Goal: Task Accomplishment & Management: Manage account settings

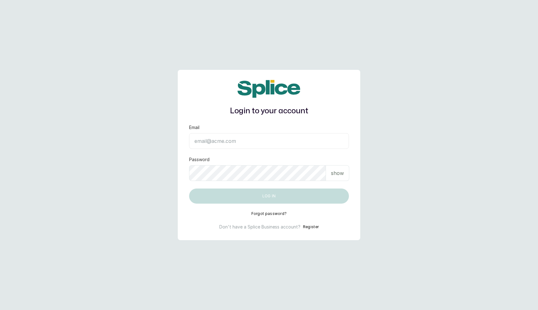
click at [278, 142] on input "Email" at bounding box center [269, 141] width 160 height 16
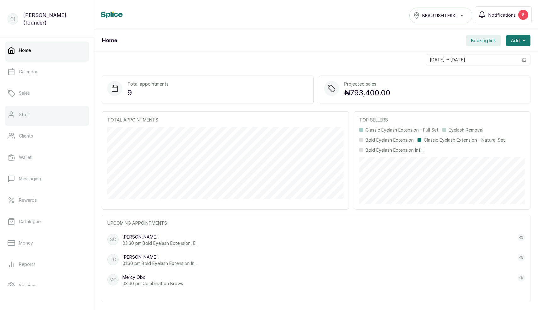
click at [28, 114] on p "Staff" at bounding box center [24, 114] width 11 height 6
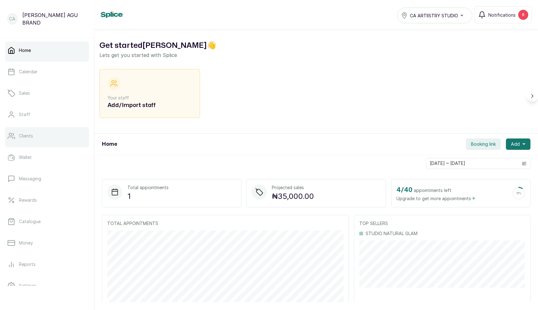
click at [36, 137] on link "Clients" at bounding box center [47, 136] width 84 height 18
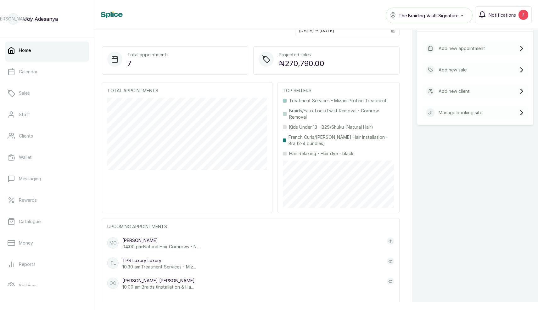
scroll to position [134, 0]
click at [34, 91] on link "Sales" at bounding box center [47, 93] width 84 height 18
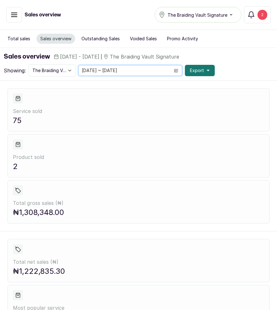
click at [174, 69] on icon "calendar" at bounding box center [176, 70] width 4 height 2
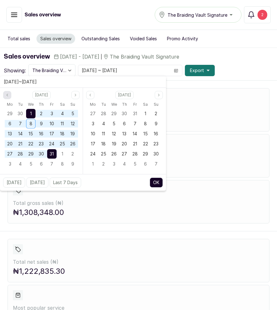
click at [7, 97] on icon "page previous" at bounding box center [7, 95] width 4 height 4
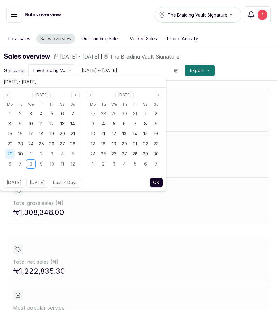
click at [9, 154] on span "29" at bounding box center [9, 153] width 5 height 5
click at [70, 154] on div "5" at bounding box center [72, 153] width 9 height 9
click at [155, 183] on button "OK" at bounding box center [156, 182] width 13 height 10
type input "29/09/2025 ~ 05/10/2025"
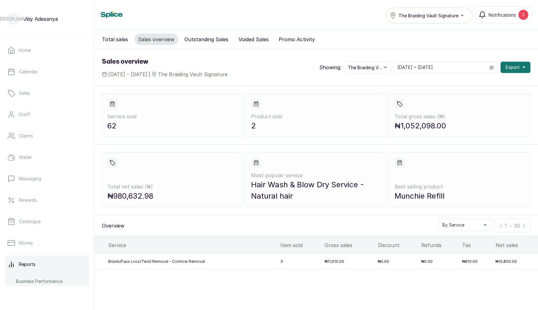
click at [277, 262] on p "₦11,610.00" at bounding box center [348, 261] width 48 height 5
drag, startPoint x: 393, startPoint y: 125, endPoint x: 463, endPoint y: 122, distance: 70.1
click at [277, 122] on div "Total gross sales ( ₦ ) ₦1,052,098.00" at bounding box center [459, 114] width 141 height 43
click at [277, 224] on span "By Service" at bounding box center [453, 224] width 22 height 7
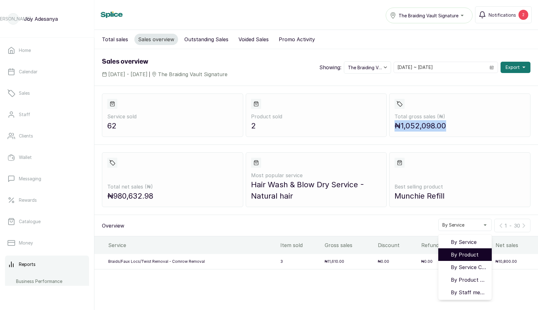
click at [277, 253] on span "By Product" at bounding box center [468, 255] width 36 height 8
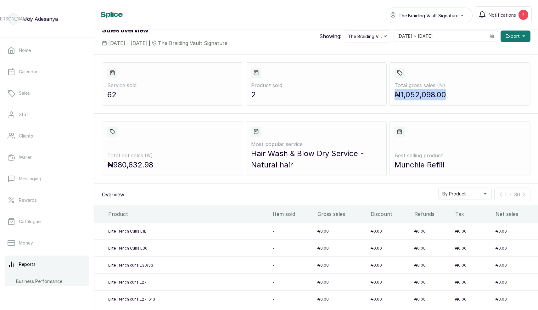
scroll to position [32, 0]
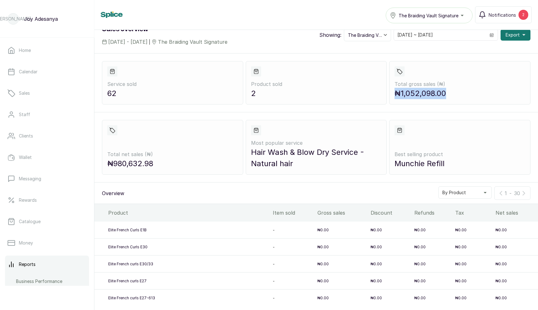
click at [277, 192] on span "By Product" at bounding box center [454, 192] width 24 height 7
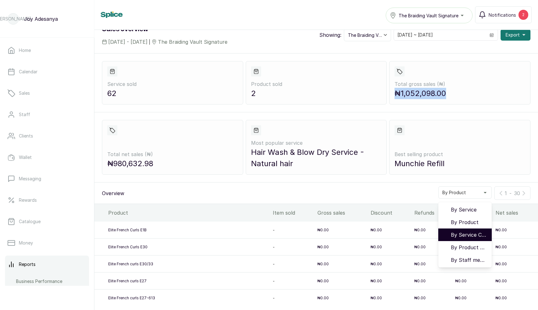
click at [277, 231] on li "By Service Category" at bounding box center [464, 234] width 53 height 13
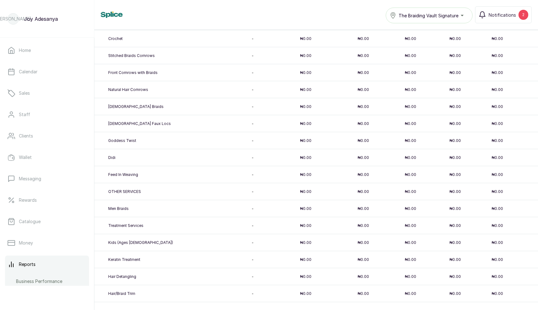
scroll to position [131, 0]
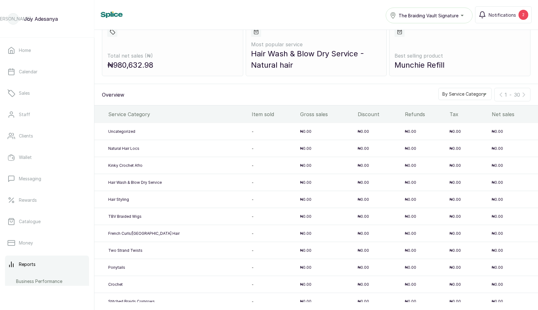
click at [277, 93] on span "By Service Category" at bounding box center [463, 94] width 43 height 7
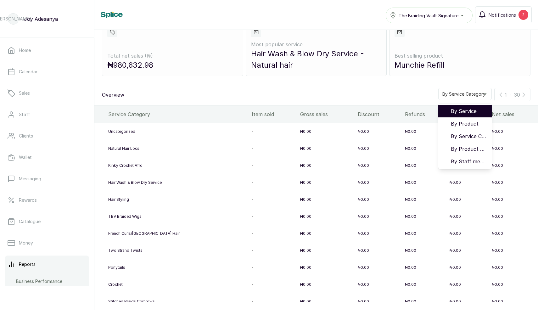
click at [277, 108] on span "By Service" at bounding box center [468, 111] width 36 height 8
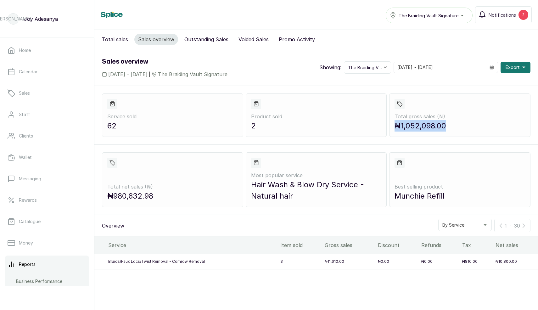
click at [277, 228] on span "By Service" at bounding box center [453, 224] width 22 height 7
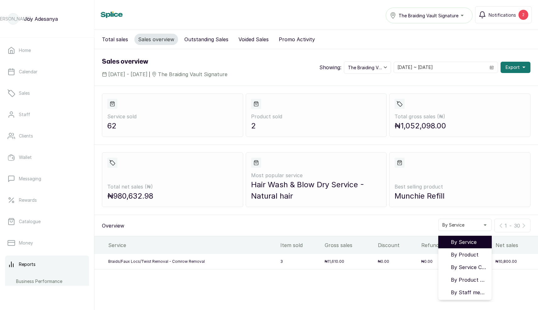
click at [277, 231] on div "1 - 30" at bounding box center [512, 225] width 36 height 14
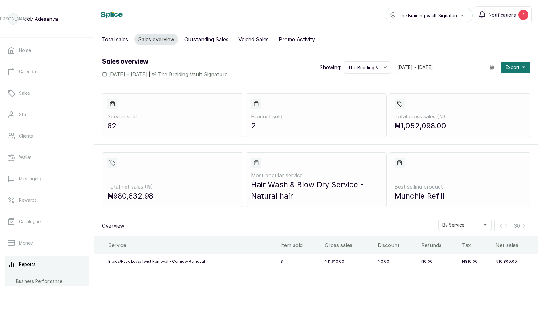
click at [277, 226] on button "By Service" at bounding box center [464, 224] width 53 height 12
click at [277, 290] on span "By Staff member" at bounding box center [468, 292] width 36 height 8
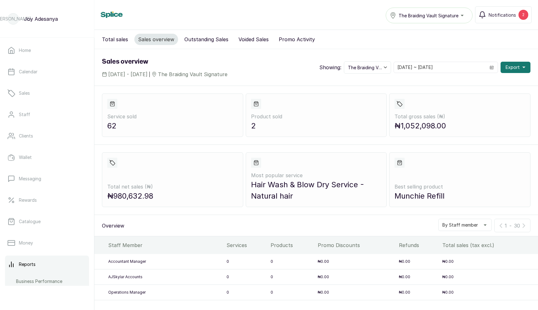
scroll to position [146, 0]
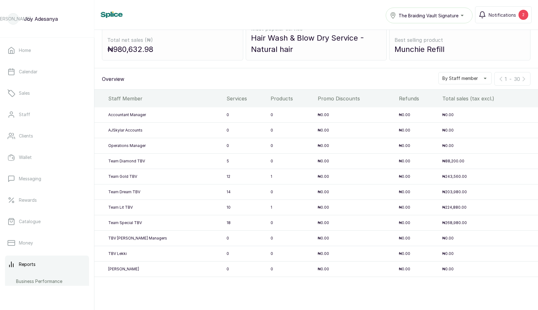
click at [277, 77] on span "By Staff member" at bounding box center [460, 78] width 36 height 7
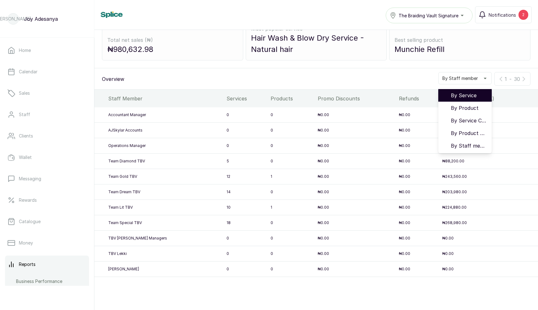
click at [277, 94] on span "By Service" at bounding box center [468, 95] width 36 height 8
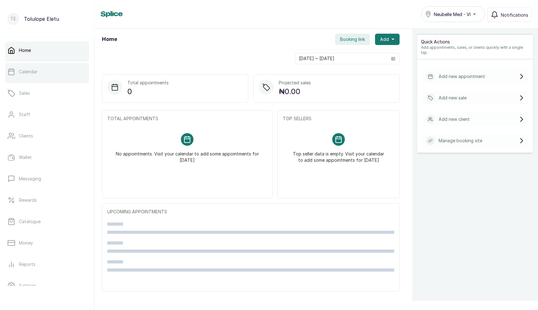
click at [36, 76] on link "Calendar" at bounding box center [47, 72] width 84 height 18
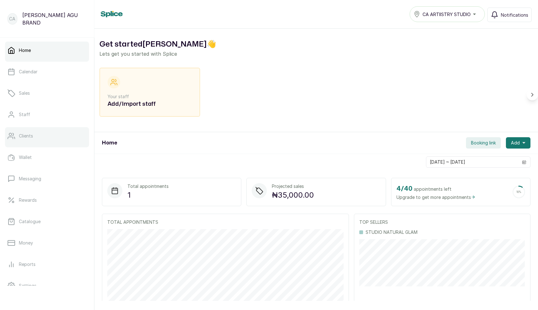
click at [24, 134] on p "Clients" at bounding box center [26, 136] width 14 height 6
